Goal: Task Accomplishment & Management: Manage account settings

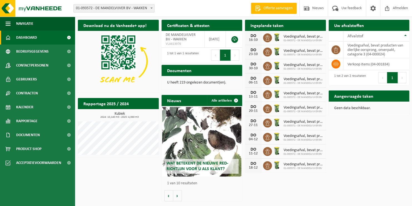
click at [285, 37] on span "Voedingsafval, bevat producten van dierlijke oorsprong, onverpakt, categorie 3" at bounding box center [304, 37] width 40 height 4
click at [255, 38] on div "16-10" at bounding box center [253, 40] width 11 height 4
click at [306, 38] on span "Voedingsafval, bevat producten van dierlijke oorsprong, onverpakt, categorie 3" at bounding box center [304, 37] width 40 height 4
click at [26, 106] on span "Kalender" at bounding box center [24, 107] width 17 height 14
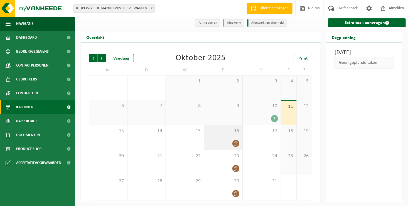
click at [220, 140] on div "16" at bounding box center [223, 137] width 38 height 25
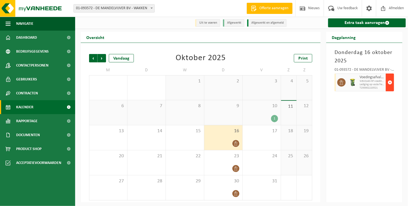
click at [390, 81] on span "button" at bounding box center [390, 82] width 4 height 11
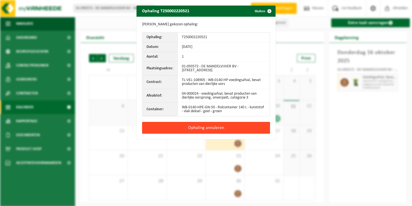
click at [200, 127] on button "Ophaling annuleren" at bounding box center [206, 128] width 128 height 12
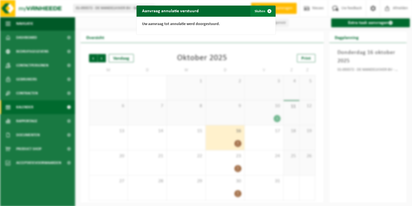
click at [267, 10] on span "button" at bounding box center [269, 11] width 11 height 11
